Goal: Find specific page/section: Find specific page/section

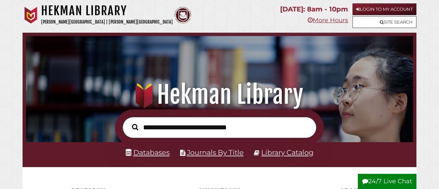
scroll to position [128, 384]
click at [363, 9] on link "Login to My Account" at bounding box center [384, 9] width 64 height 12
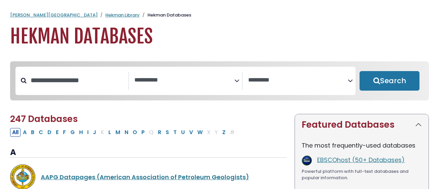
select select "Database Subject Filter"
select select "Database Vendors Filter"
click at [178, 82] on textarea "Search" at bounding box center [184, 80] width 100 height 7
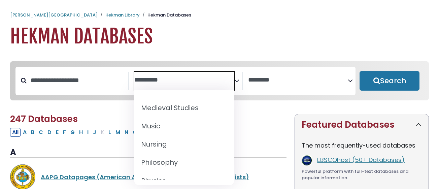
scroll to position [517, 0]
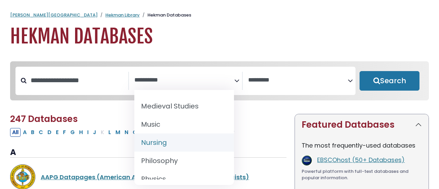
select select "*****"
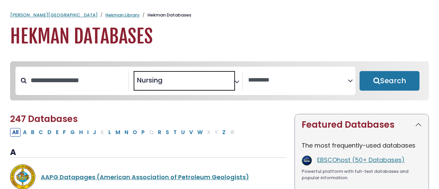
scroll to position [263, 0]
click at [382, 79] on button "Search" at bounding box center [390, 81] width 60 height 20
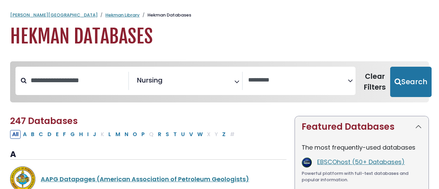
select select "Database Vendors Filter"
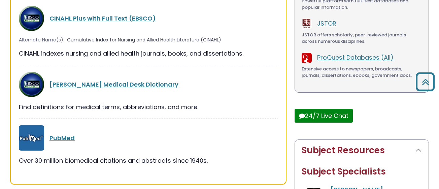
scroll to position [171, 0]
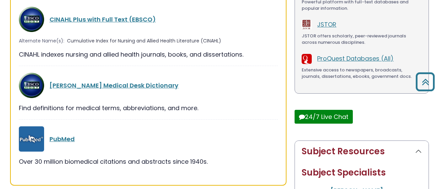
click at [113, 19] on link "CINAHL Plus with Full Text (EBSCO)" at bounding box center [102, 19] width 106 height 8
click at [67, 19] on link "CINAHL Plus with Full Text (EBSCO)" at bounding box center [102, 19] width 106 height 8
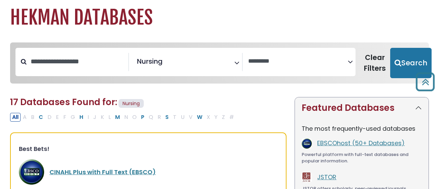
scroll to position [0, 0]
